Goal: Find specific page/section: Find specific page/section

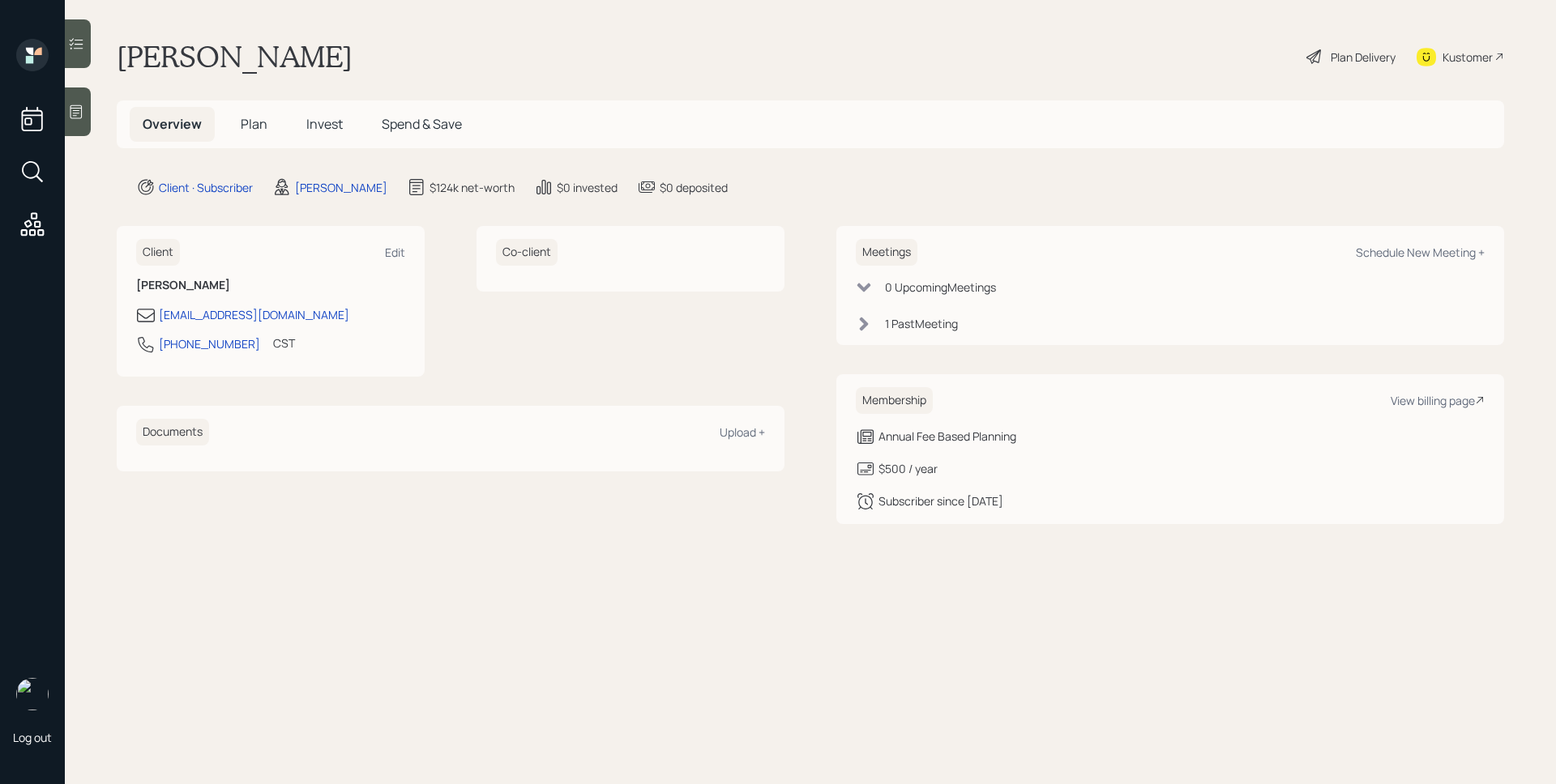
click at [256, 125] on span "Plan" at bounding box center [254, 124] width 27 height 18
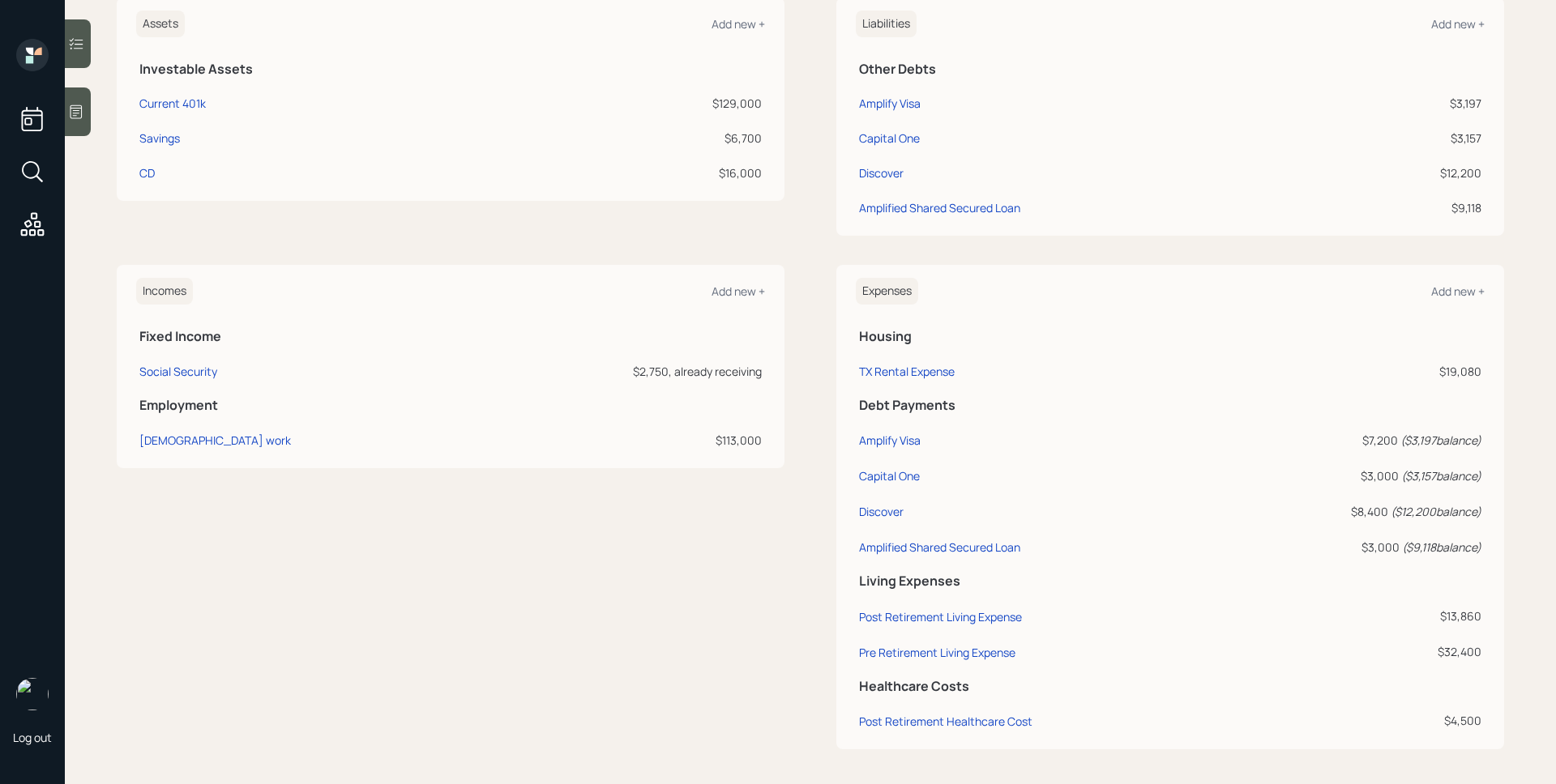
scroll to position [422, 0]
